Goal: Information Seeking & Learning: Learn about a topic

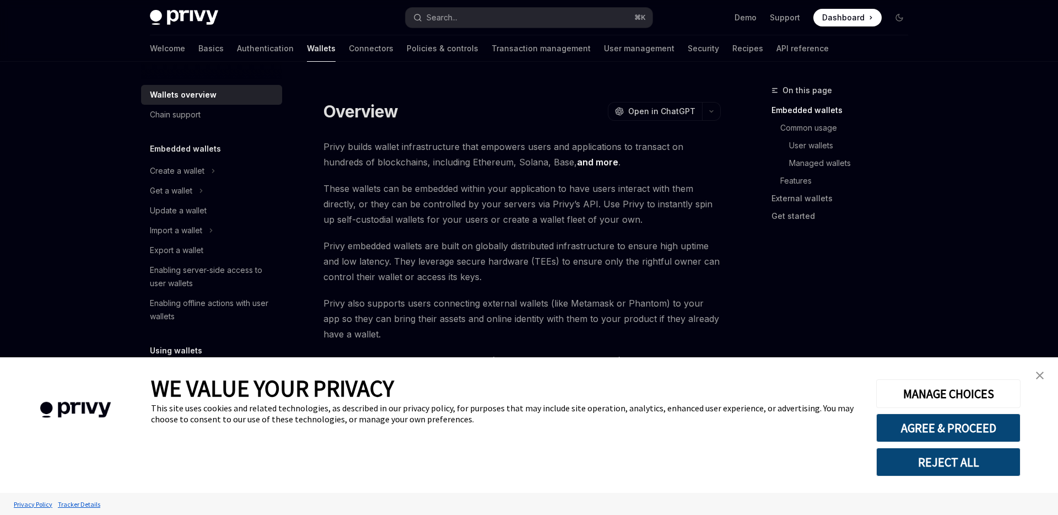
type textarea "*"
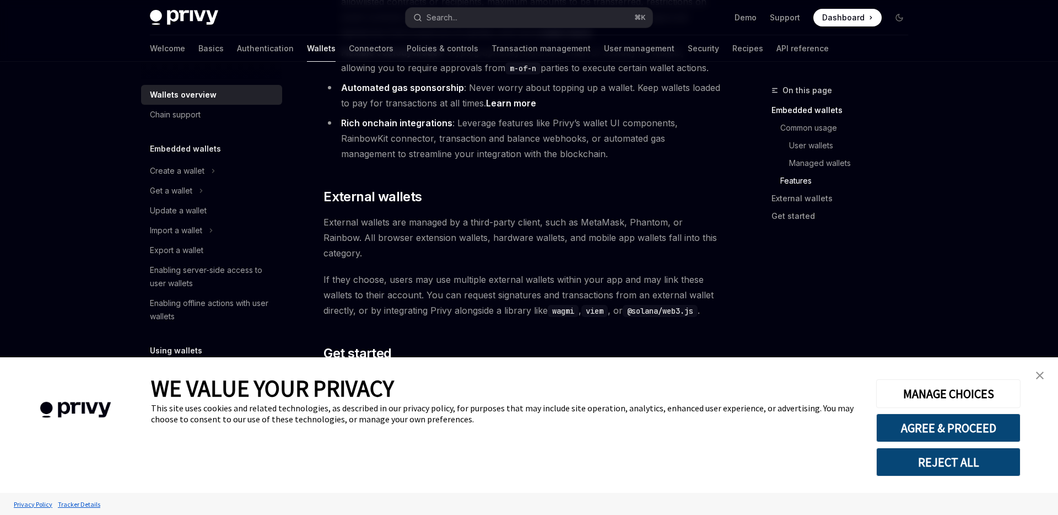
scroll to position [1693, 0]
